Goal: Transaction & Acquisition: Subscribe to service/newsletter

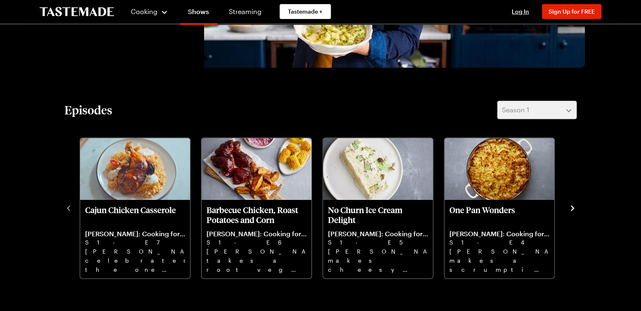
scroll to position [289, 0]
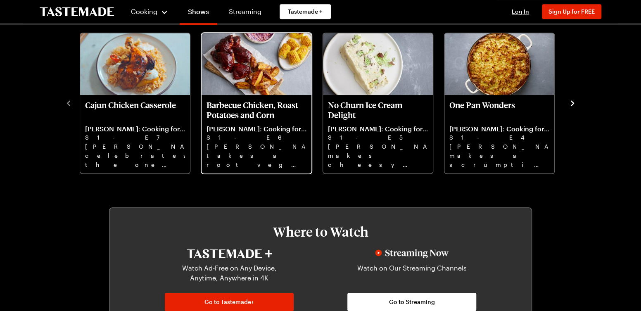
click at [250, 106] on p "Barbecue Chicken, Roast Potatoes and Corn" at bounding box center [257, 110] width 100 height 20
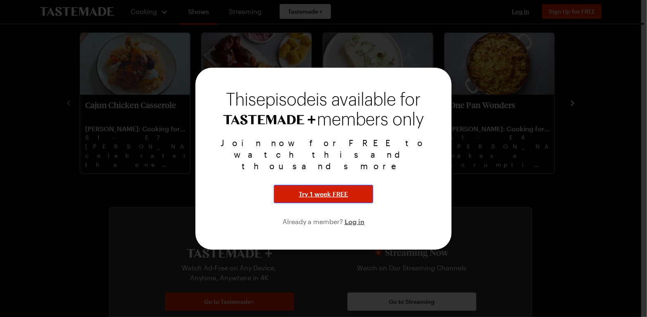
click at [340, 189] on span "Try 1 week FREE" at bounding box center [323, 194] width 49 height 10
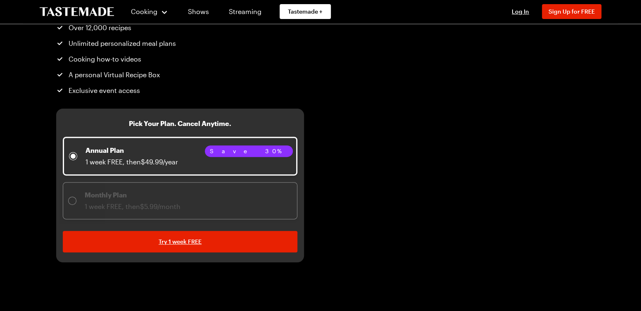
scroll to position [124, 0]
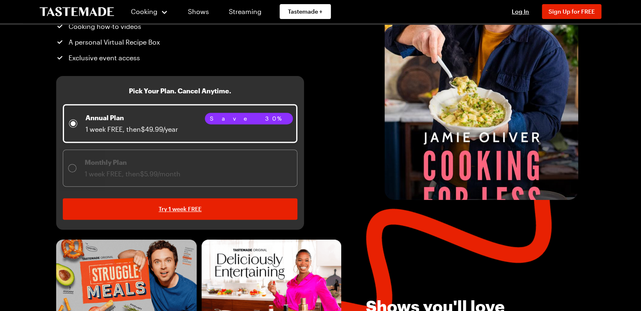
click at [105, 176] on span "1 week FREE, then $5.99/month" at bounding box center [133, 174] width 96 height 8
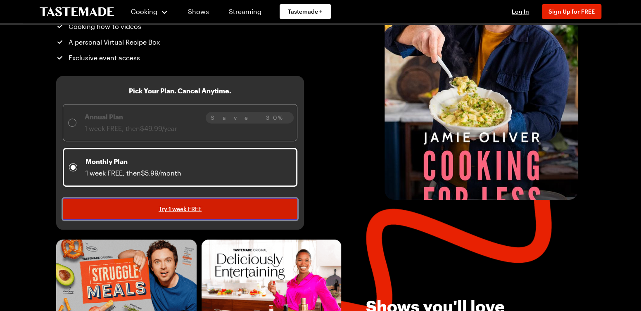
click at [193, 207] on span "Try 1 week FREE" at bounding box center [180, 209] width 43 height 8
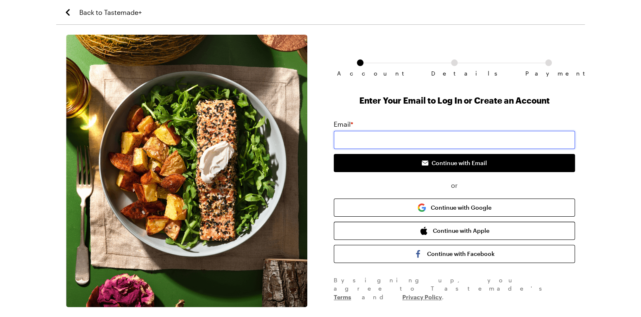
click at [345, 132] on input "email" at bounding box center [454, 140] width 241 height 18
type input "becki1971@hotmail.com"
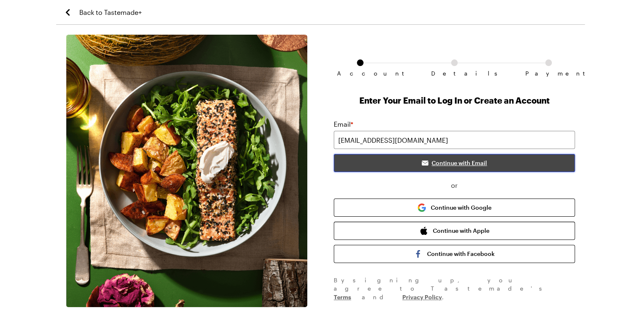
click at [463, 161] on span "Continue with Email" at bounding box center [459, 163] width 55 height 8
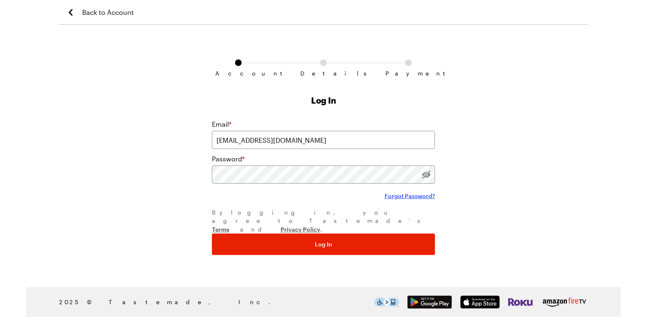
click at [400, 195] on span "Forgot Password?" at bounding box center [410, 196] width 50 height 8
click at [212, 234] on button "Log In" at bounding box center [323, 244] width 223 height 21
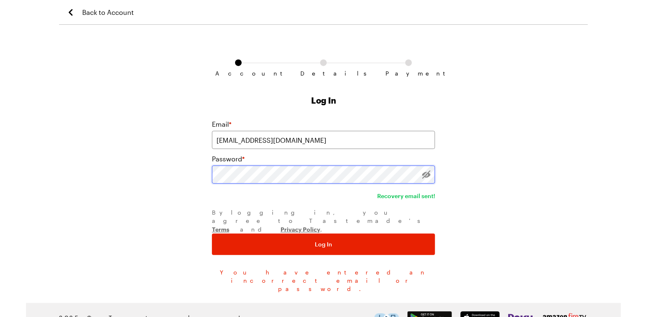
click at [0, 186] on html "Back to Account Account Details Payment Log In Email * becki1971@hotmail.com Pa…" at bounding box center [323, 166] width 647 height 333
click at [212, 234] on button "Log In" at bounding box center [323, 244] width 223 height 21
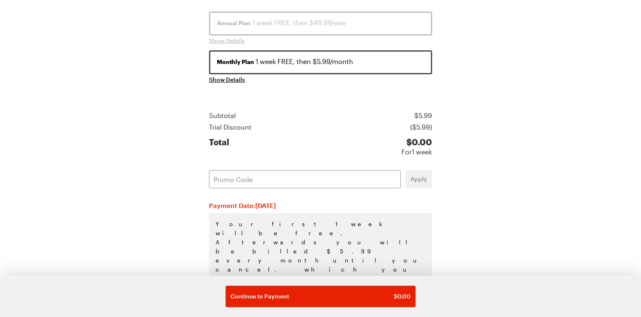
scroll to position [143, 0]
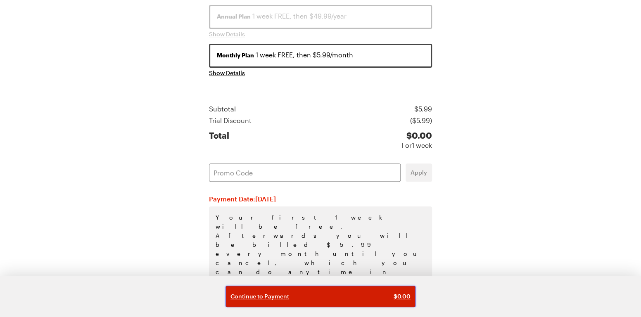
click at [289, 297] on div "Continue to Payment $ 0.00" at bounding box center [321, 297] width 180 height 8
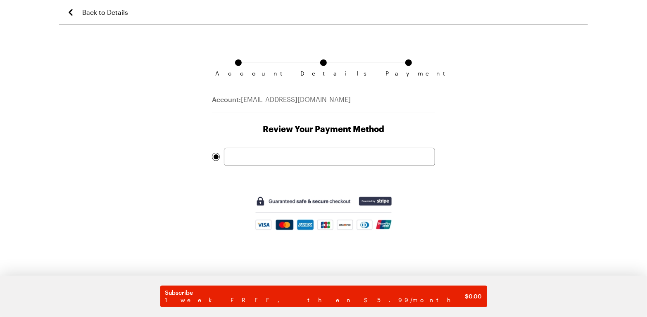
click at [274, 163] on div at bounding box center [329, 157] width 211 height 18
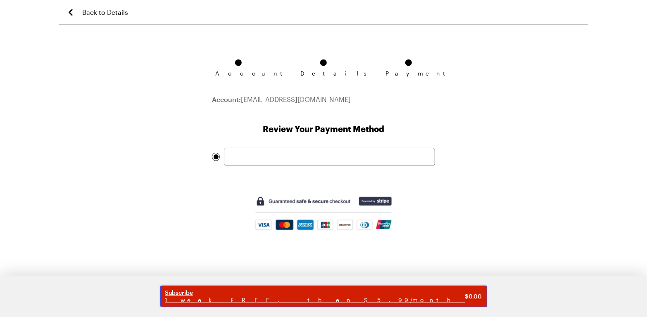
click at [267, 297] on span "1 week FREE, then $5.99/month" at bounding box center [315, 300] width 300 height 7
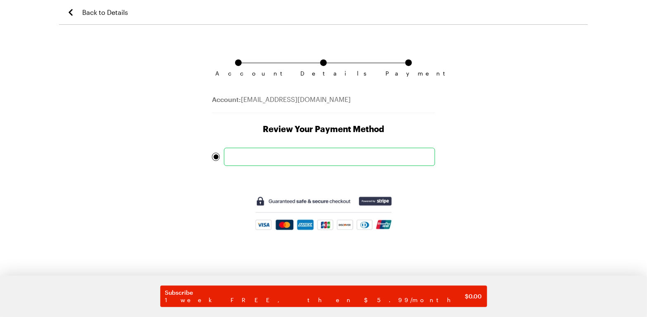
click at [456, 101] on div "Account Details Payment Account: becki1971@hotmail.com Review Your Payment Meth…" at bounding box center [323, 176] width 529 height 283
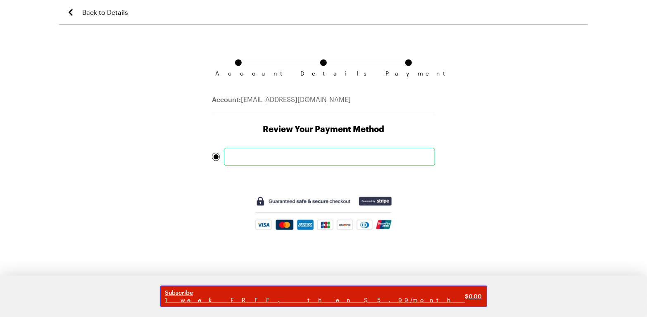
click at [281, 297] on span "1 week FREE, then $5.99/month" at bounding box center [315, 300] width 300 height 7
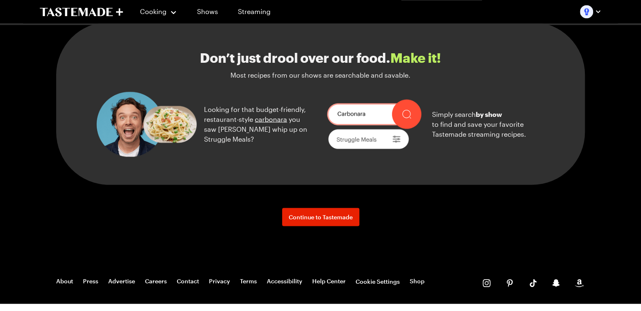
scroll to position [868, 0]
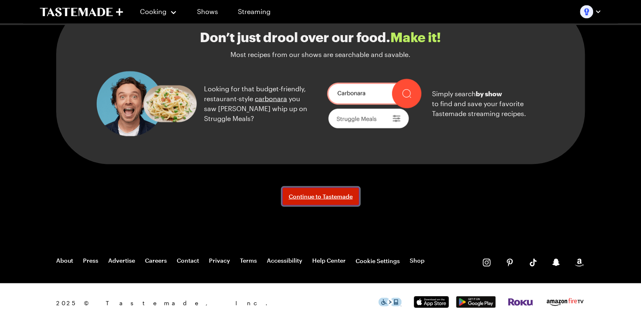
click at [306, 197] on span "Continue to Tastemade" at bounding box center [321, 196] width 64 height 8
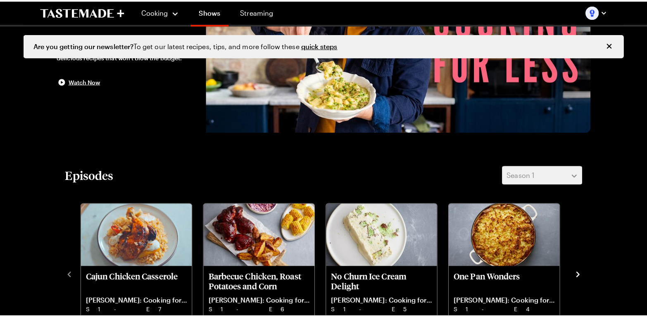
scroll to position [124, 0]
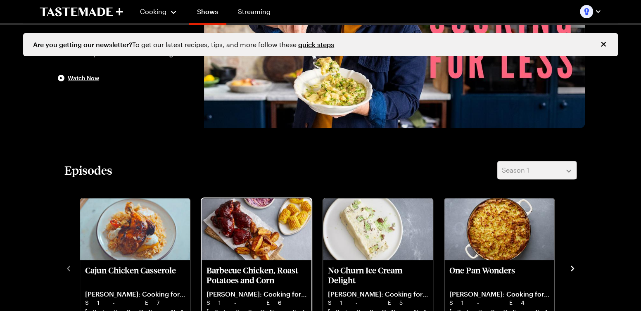
click at [220, 251] on img "Barbecue Chicken, Roast Potatoes and Corn" at bounding box center [257, 229] width 110 height 62
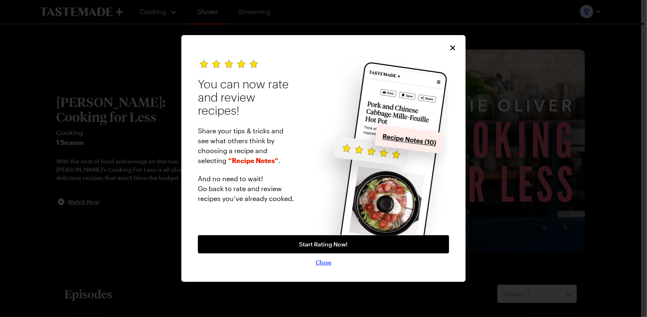
click at [324, 262] on span "Close" at bounding box center [324, 263] width 16 height 8
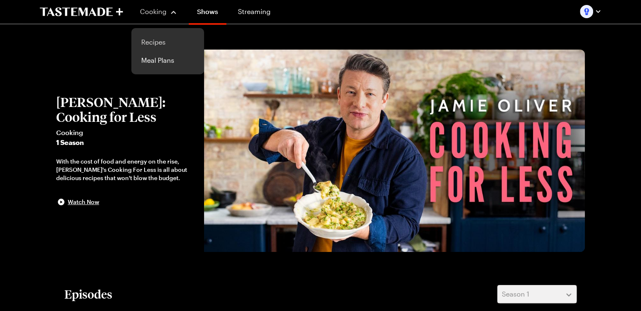
click at [167, 35] on link "Recipes" at bounding box center [167, 42] width 63 height 18
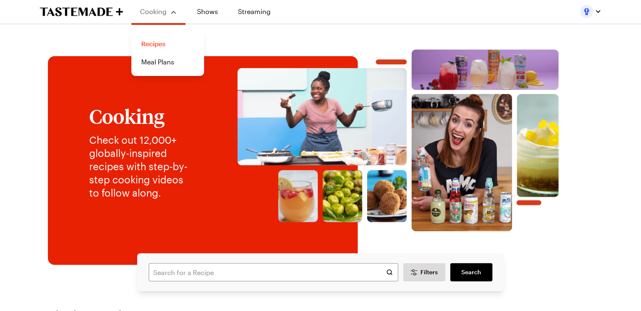
click at [164, 40] on link "Recipes" at bounding box center [167, 44] width 63 height 18
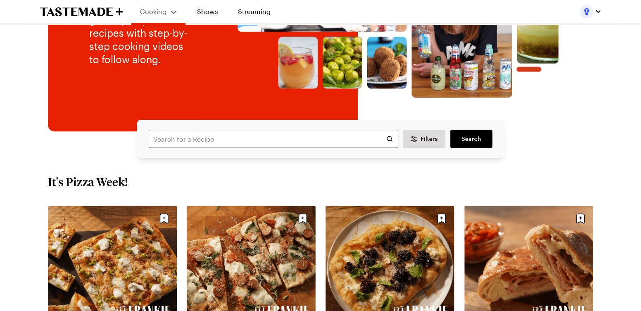
scroll to position [124, 0]
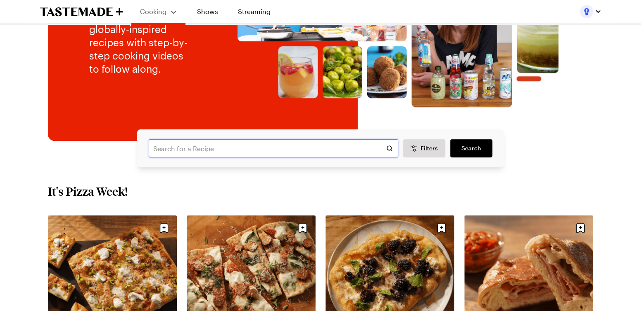
click at [178, 147] on input "text" at bounding box center [274, 148] width 250 height 18
type input "[PERSON_NAME] bbq chicken"
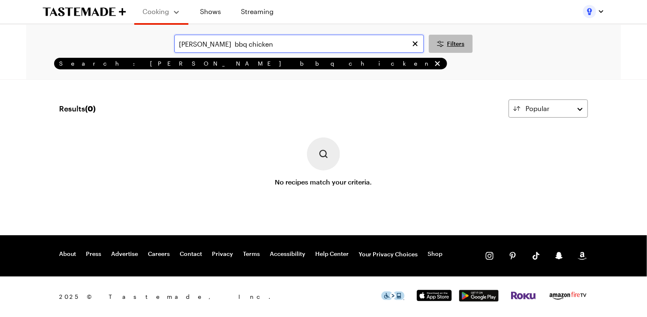
drag, startPoint x: 295, startPoint y: 36, endPoint x: 435, endPoint y: 43, distance: 140.2
click at [295, 36] on input "[PERSON_NAME] bbq chicken" at bounding box center [299, 44] width 250 height 18
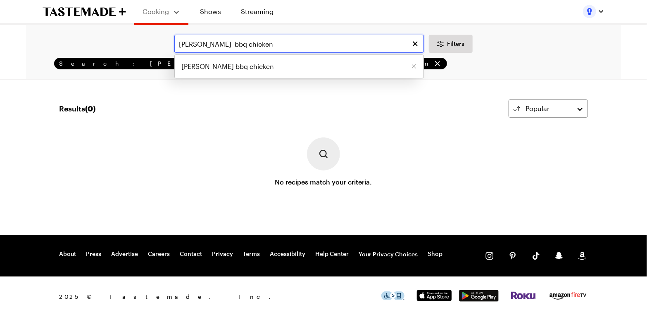
drag, startPoint x: 270, startPoint y: 43, endPoint x: 14, endPoint y: 54, distance: 256.0
click at [14, 54] on div "Cooking Shows Streaming [PERSON_NAME] bbq chicken [PERSON_NAME] bbq chicken Fil…" at bounding box center [323, 158] width 647 height 317
type input "j"
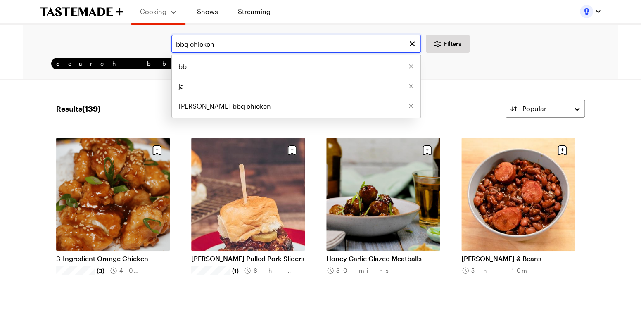
type input "bbq chicken"
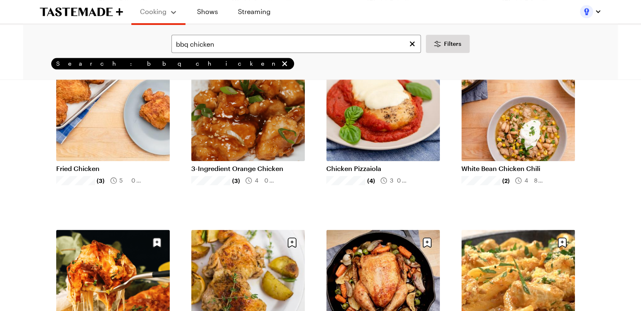
scroll to position [702, 0]
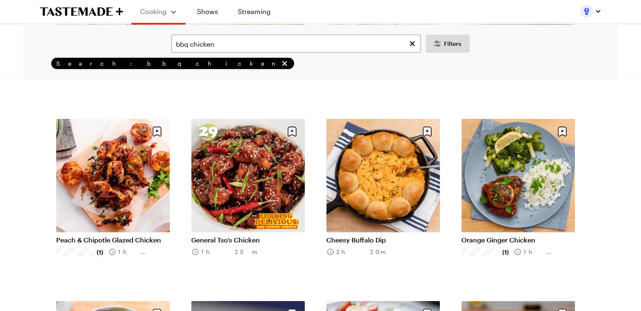
scroll to position [816, 0]
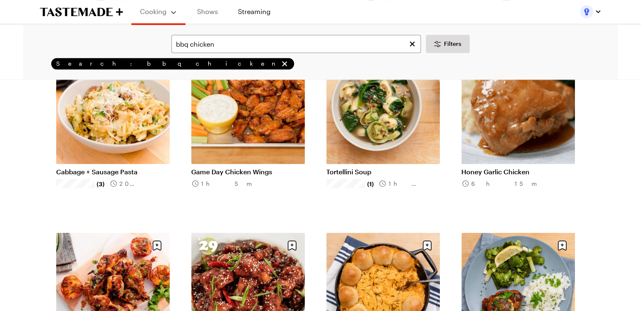
click at [212, 12] on link "Shows" at bounding box center [208, 11] width 38 height 23
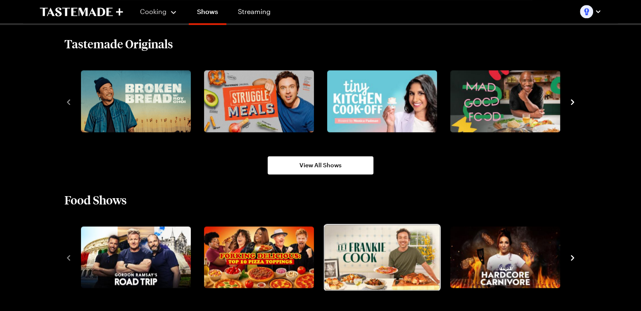
scroll to position [620, 0]
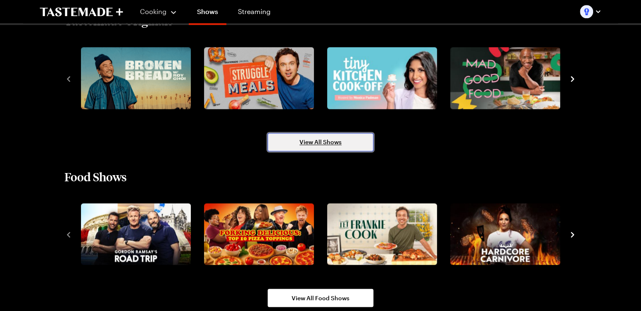
click at [321, 138] on span "View All Shows" at bounding box center [321, 142] width 42 height 8
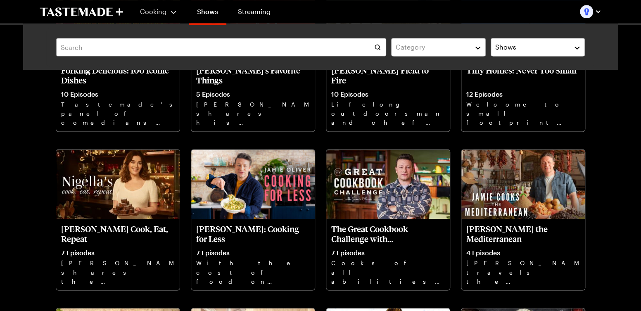
scroll to position [620, 0]
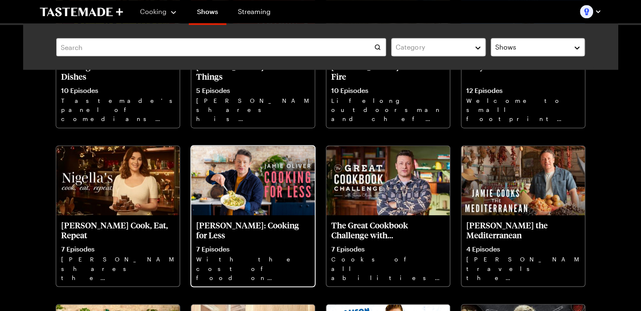
click at [288, 236] on p "[PERSON_NAME]: Cooking for Less" at bounding box center [253, 230] width 114 height 20
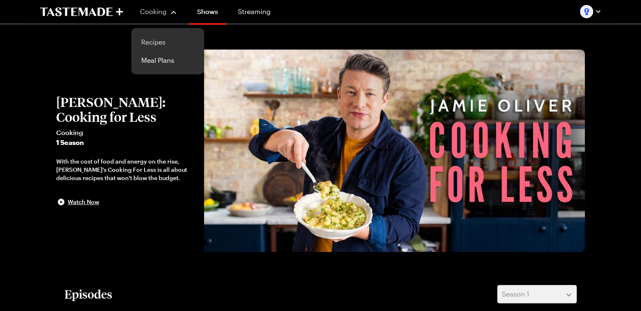
click at [147, 41] on link "Recipes" at bounding box center [167, 42] width 63 height 18
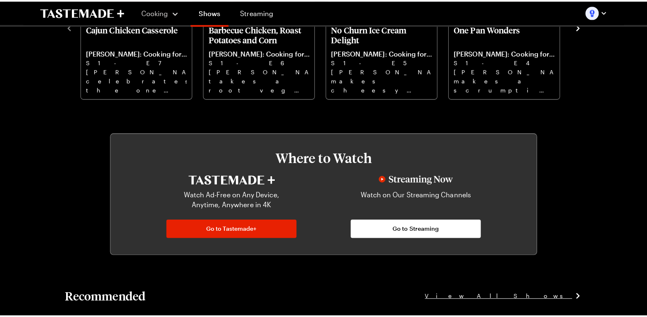
scroll to position [366, 0]
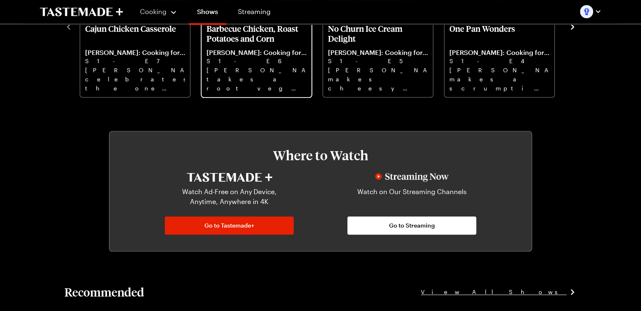
click at [263, 37] on p "Barbecue Chicken, Roast Potatoes and Corn" at bounding box center [257, 34] width 100 height 20
